Goal: Navigation & Orientation: Go to known website

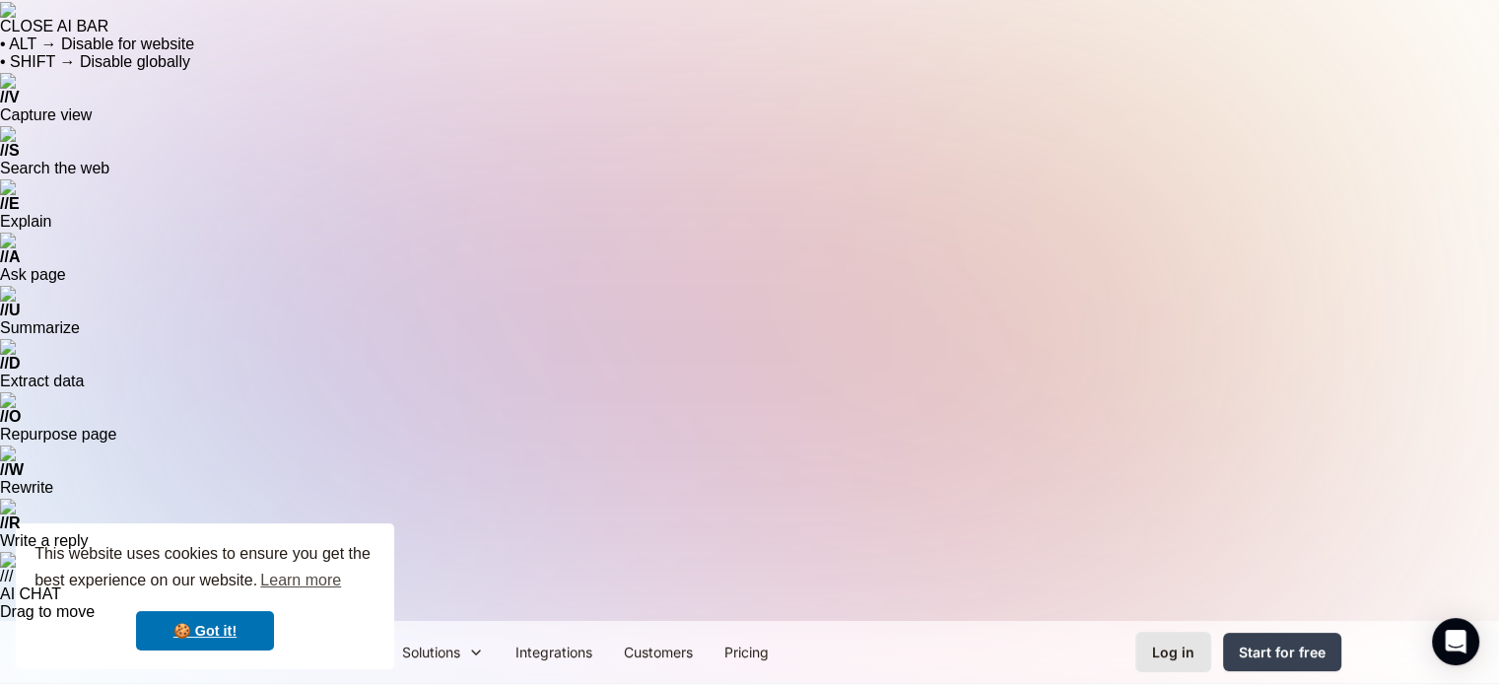
click at [1184, 642] on div "Log in" at bounding box center [1173, 652] width 42 height 21
